Goal: Task Accomplishment & Management: Complete application form

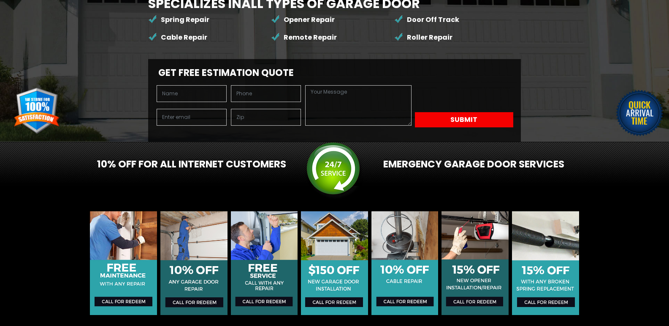
scroll to position [169, 0]
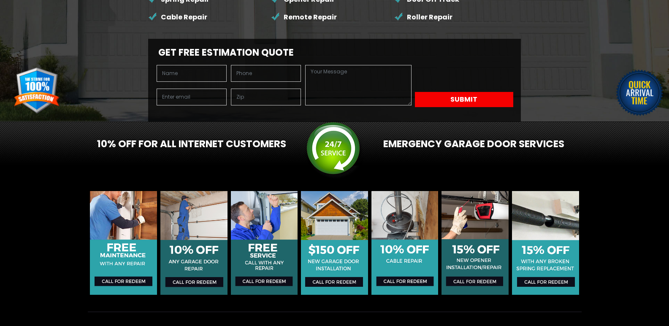
click at [345, 73] on div "Specializes in All Types of Garage Door Spring Repair Opener Repair Door Off Tr…" at bounding box center [334, 16] width 669 height 210
click at [335, 104] on textarea at bounding box center [358, 85] width 106 height 41
paste textarea "Wikipedia is considered to be the World’s most significant tool for reference m…"
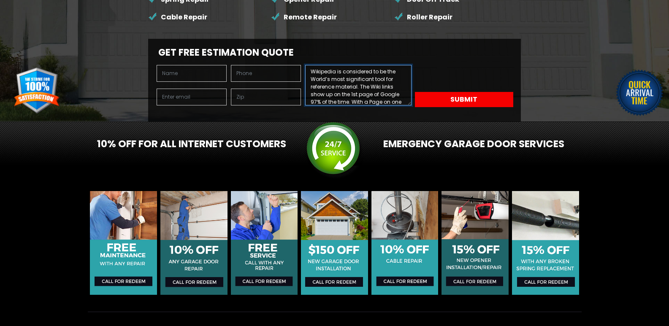
scroll to position [190, 0]
type textarea "Wikipedia is considered to be the World’s most significant tool for reference m…"
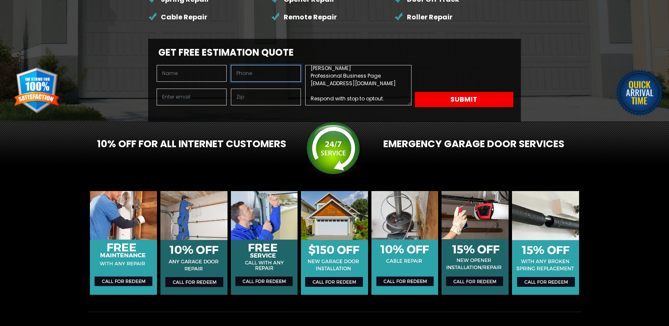
click at [279, 82] on input "text" at bounding box center [266, 73] width 70 height 17
click at [276, 82] on input "text" at bounding box center [266, 73] width 70 height 17
type input "8149805065"
type input "James Clark"
type input "Jamesclark@Professionalbusinesspage.com"
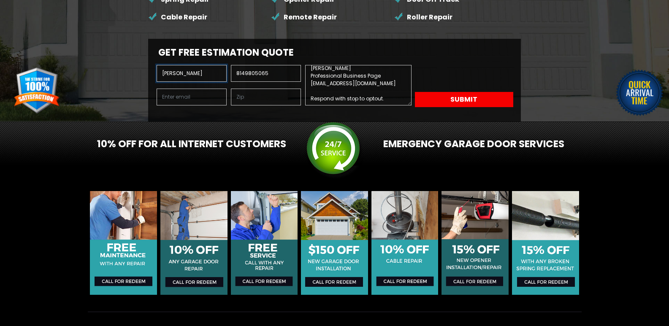
type input "11201"
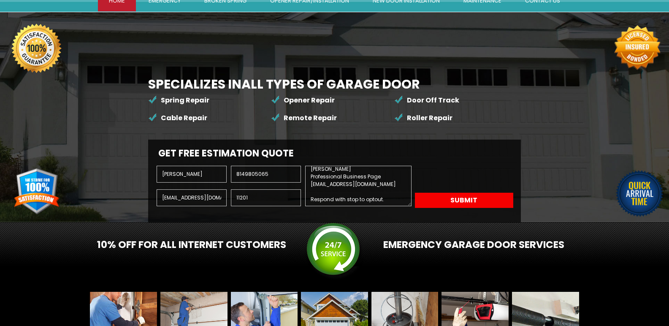
scroll to position [35, 0]
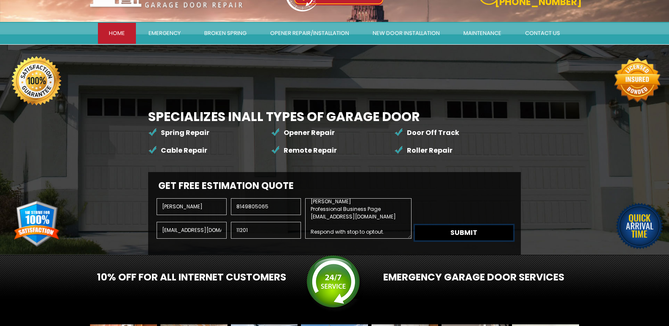
click at [507, 241] on button "Submit" at bounding box center [464, 232] width 98 height 15
click at [510, 241] on button "Submit" at bounding box center [464, 232] width 98 height 15
